Goal: Information Seeking & Learning: Check status

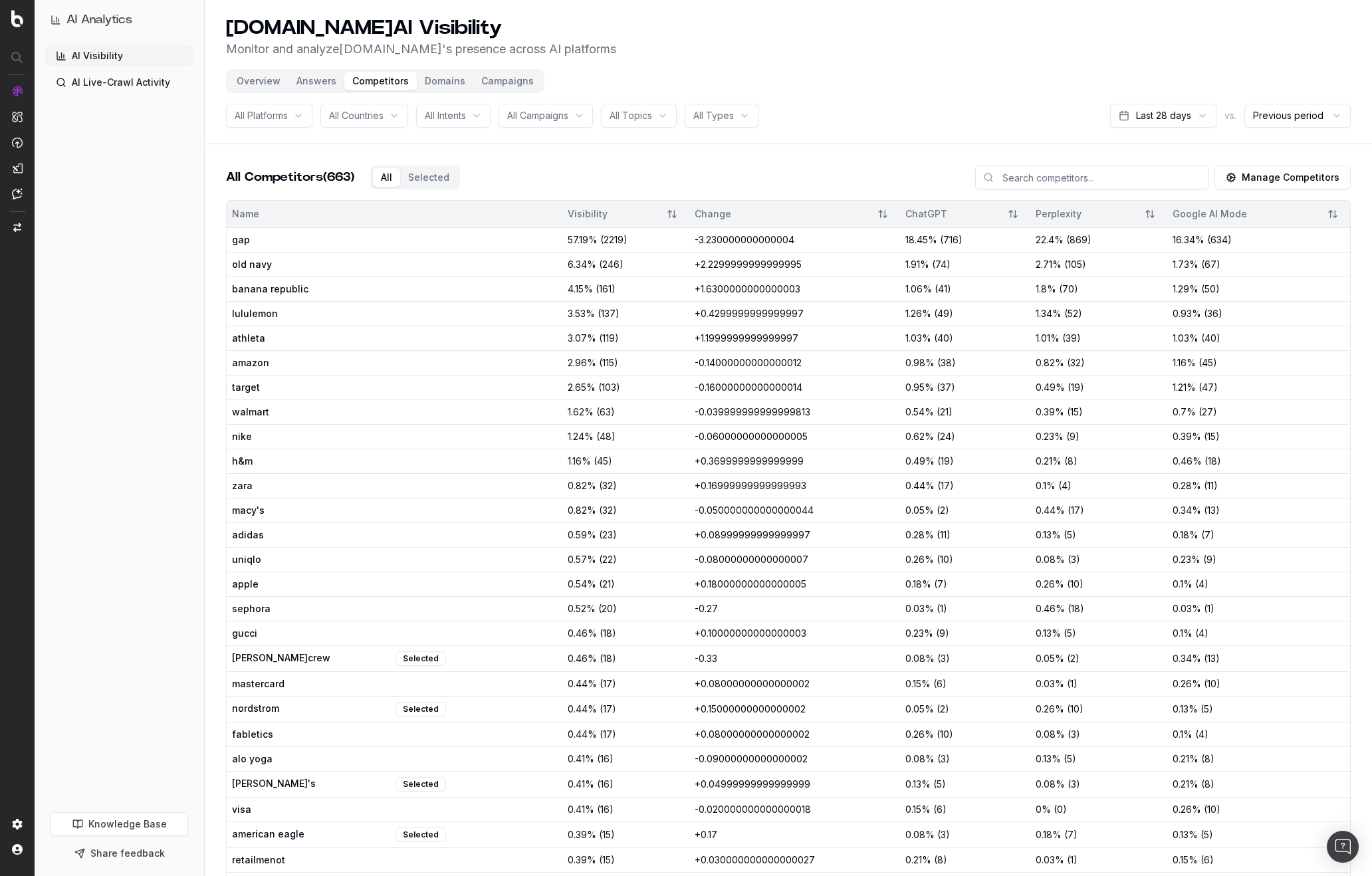
click at [263, 78] on button "Overview" at bounding box center [259, 80] width 60 height 18
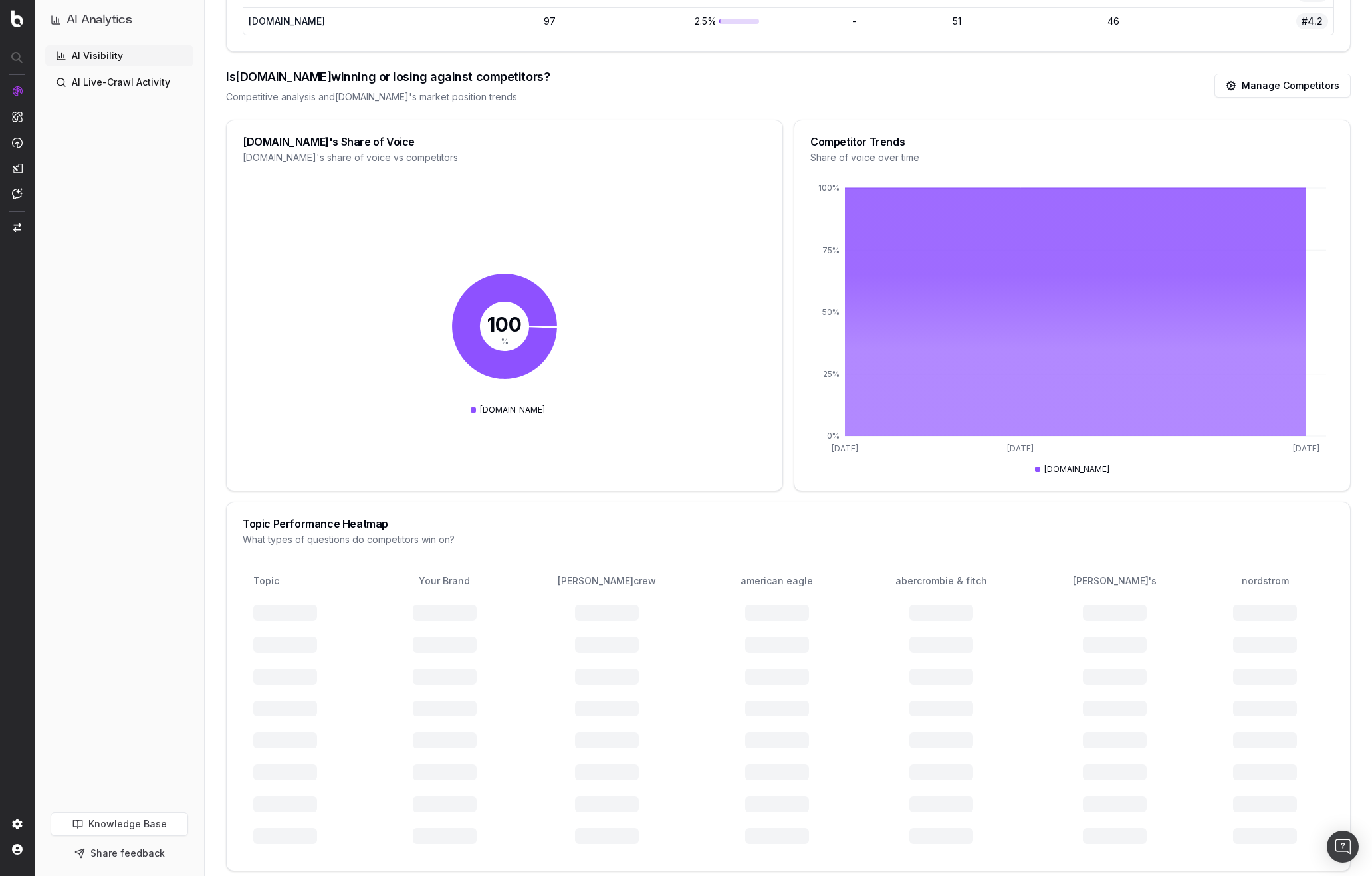
scroll to position [1398, 0]
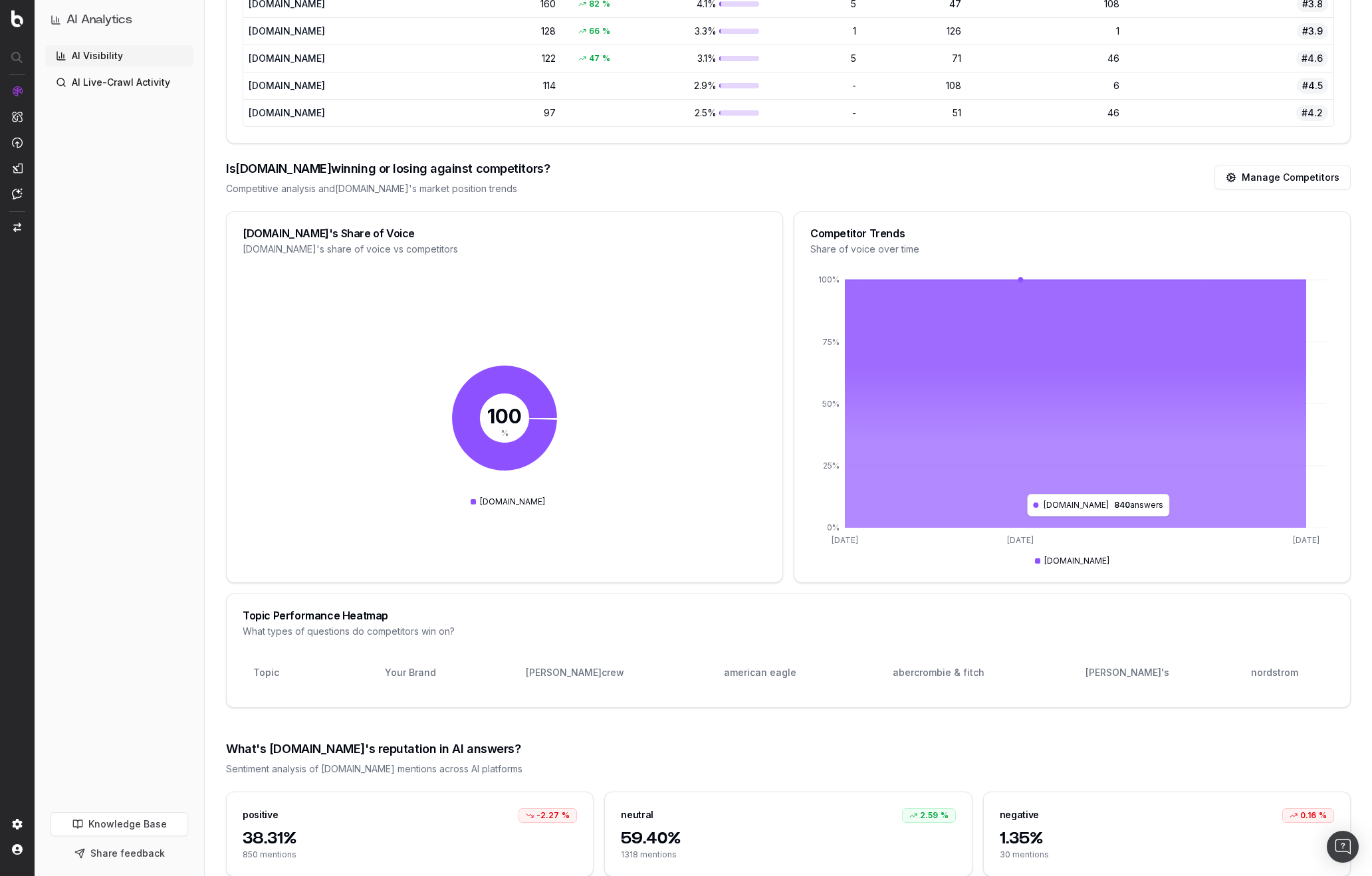
scroll to position [1403, 0]
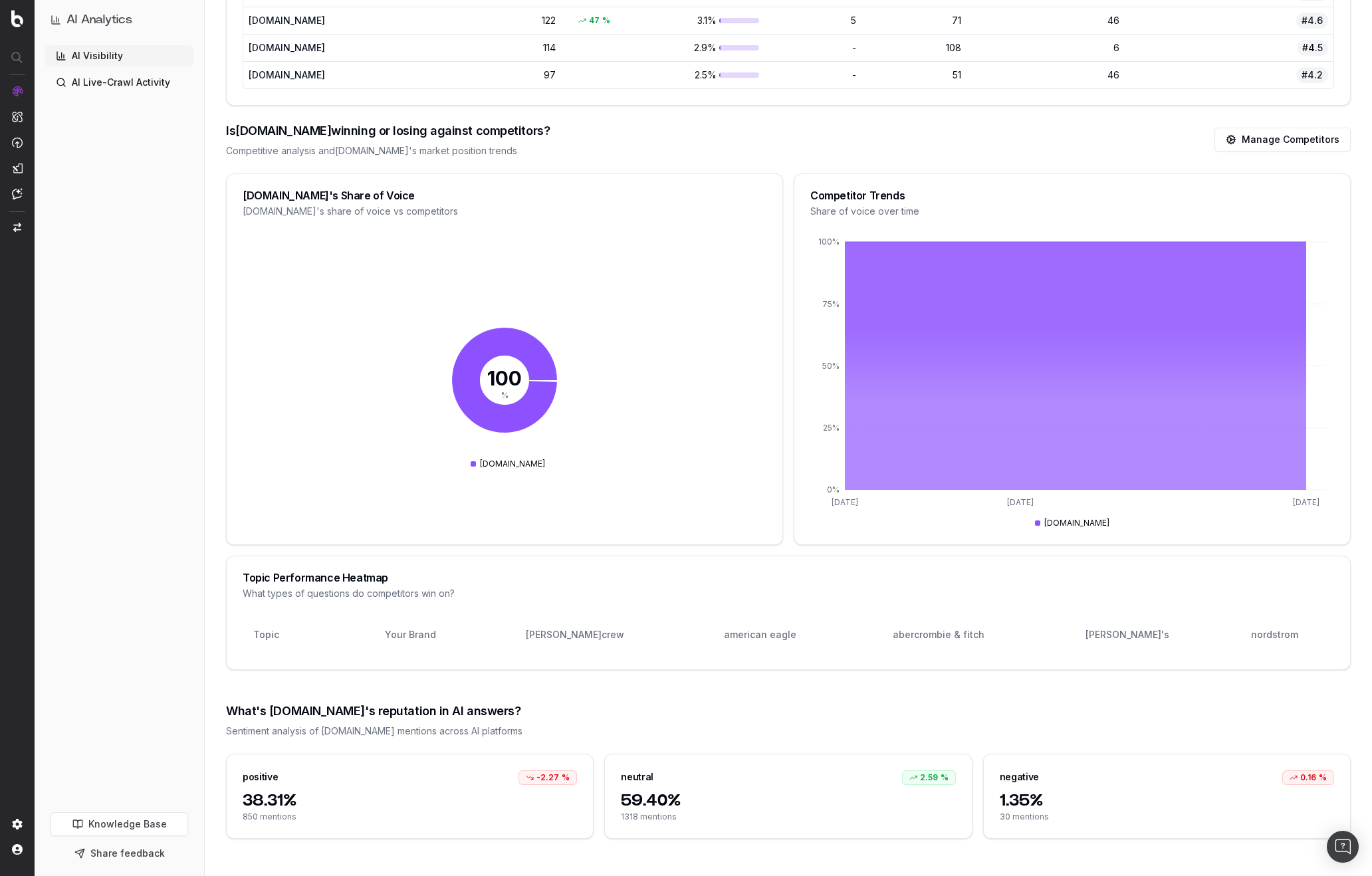
click at [754, 638] on div "american eagle" at bounding box center [759, 634] width 145 height 13
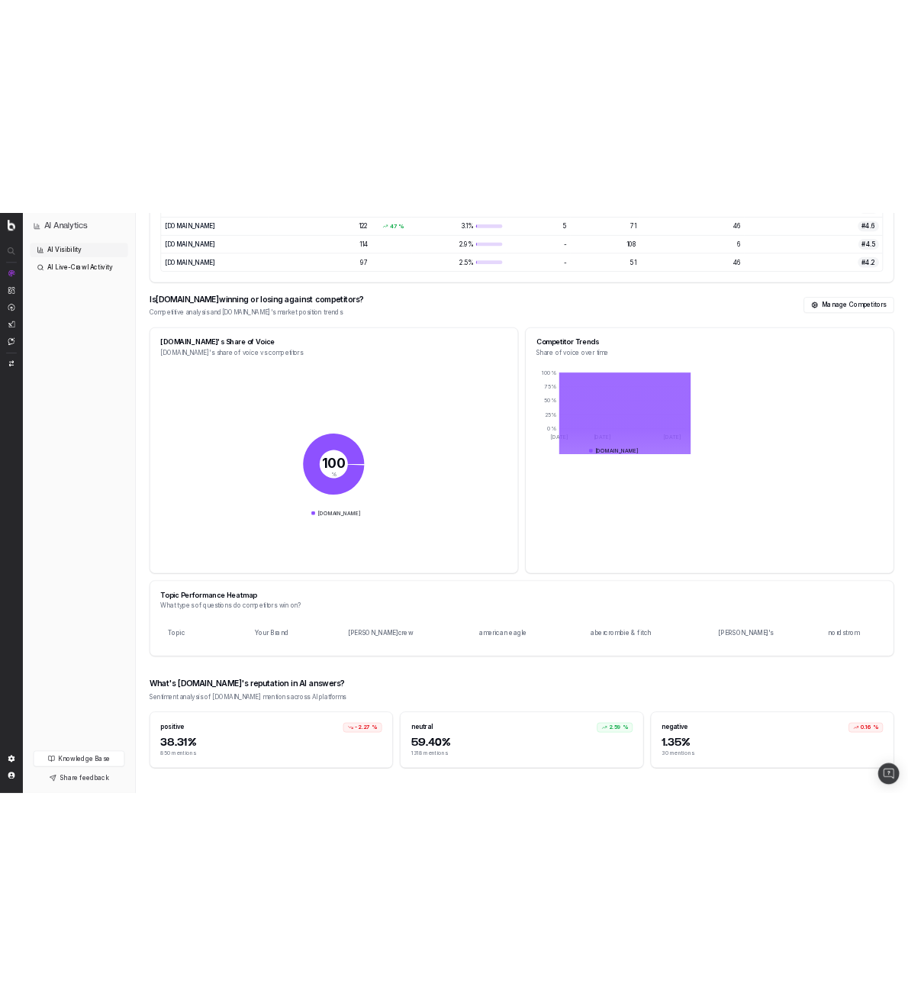
scroll to position [1124, 0]
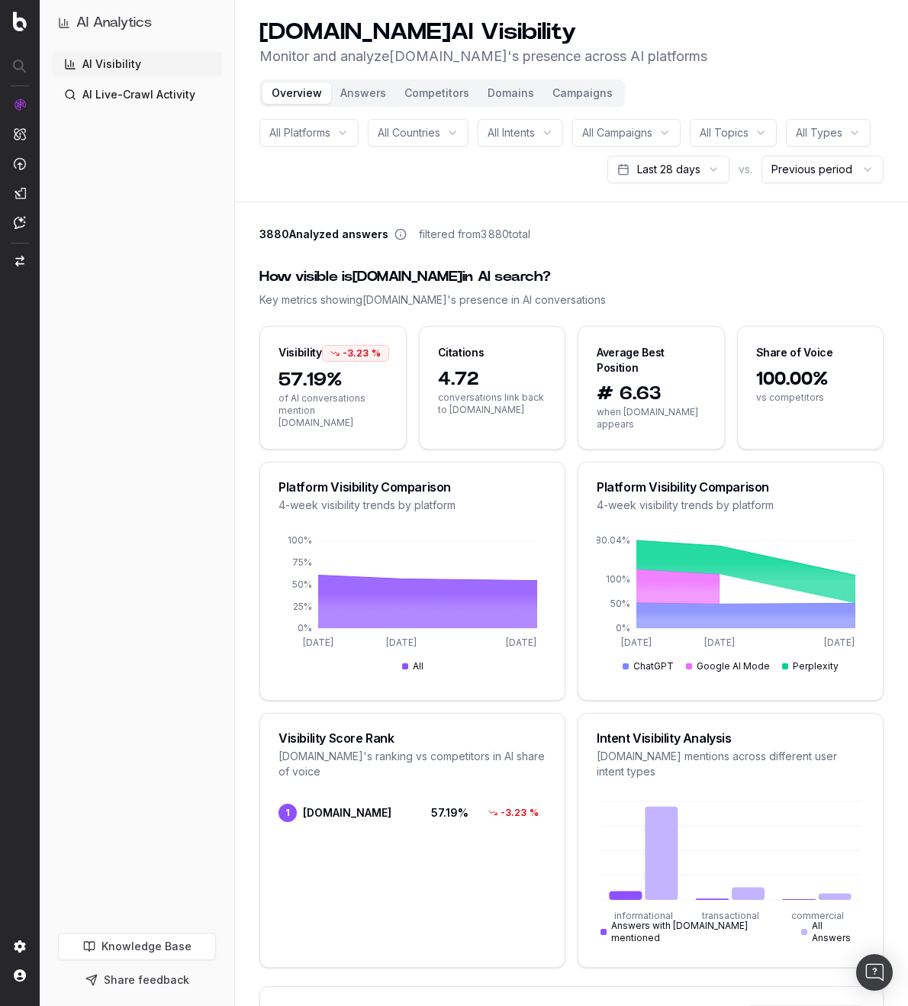
click at [711, 165] on html "AI Analytics AI Visibility AI Live-Crawl Activity Knowledge Base Share feedback…" at bounding box center [454, 503] width 908 height 1006
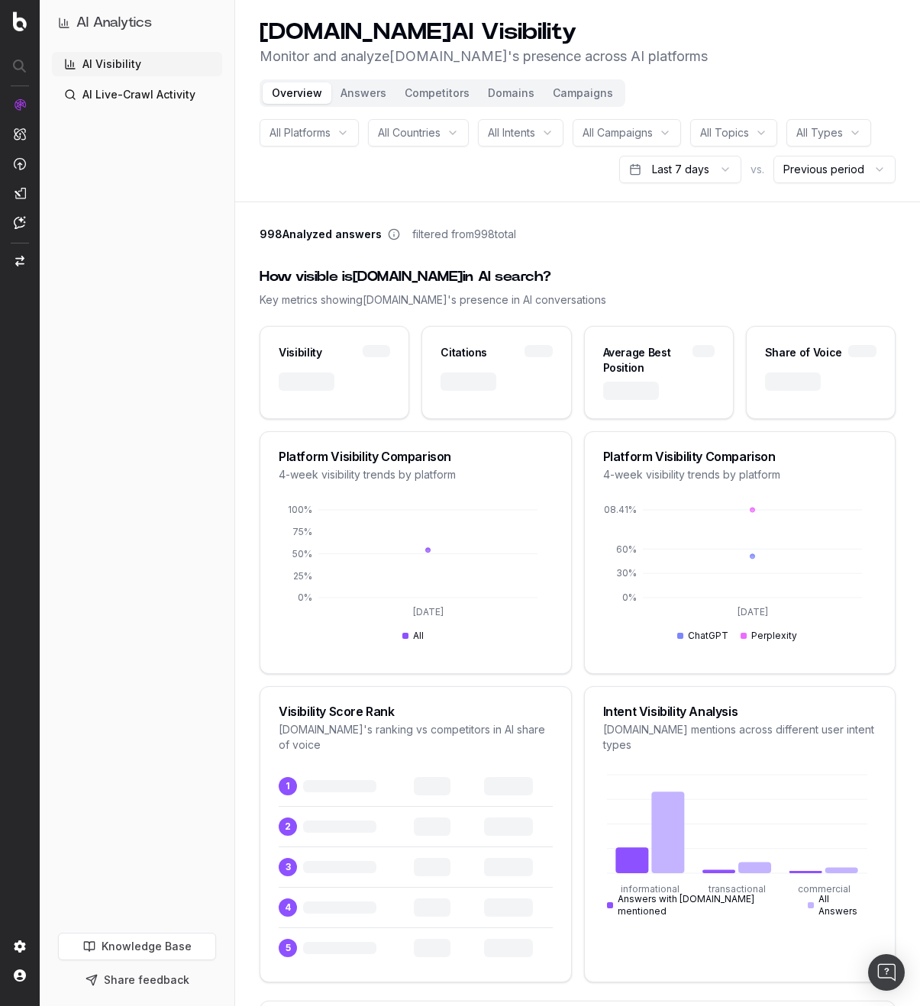
click at [714, 175] on html "AI Analytics AI Visibility AI Live-Crawl Activity Knowledge Base Share feedback…" at bounding box center [460, 503] width 920 height 1006
